Goal: Task Accomplishment & Management: Manage account settings

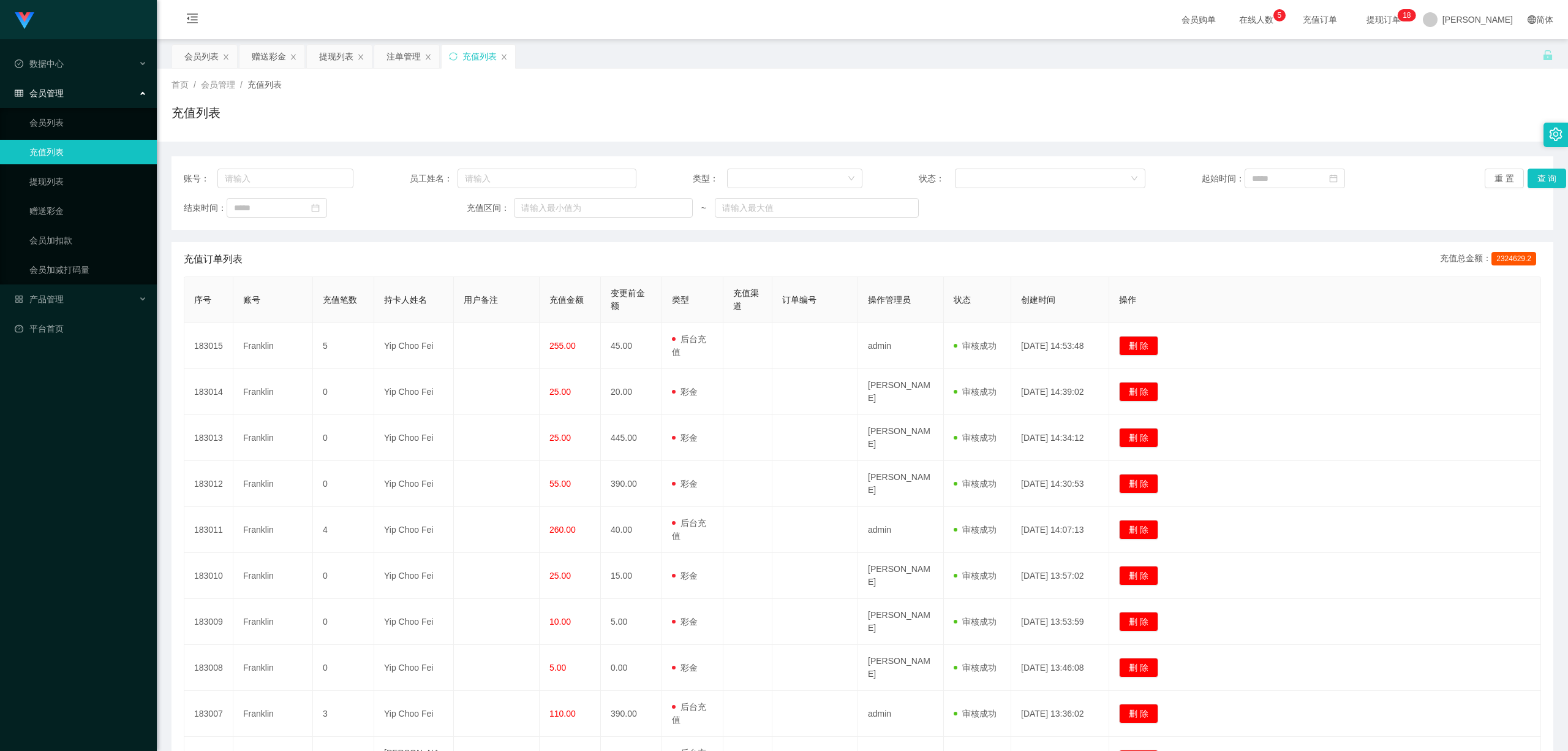
click at [327, 56] on div "提现列表" at bounding box center [336, 56] width 34 height 23
